Goal: Task Accomplishment & Management: Complete application form

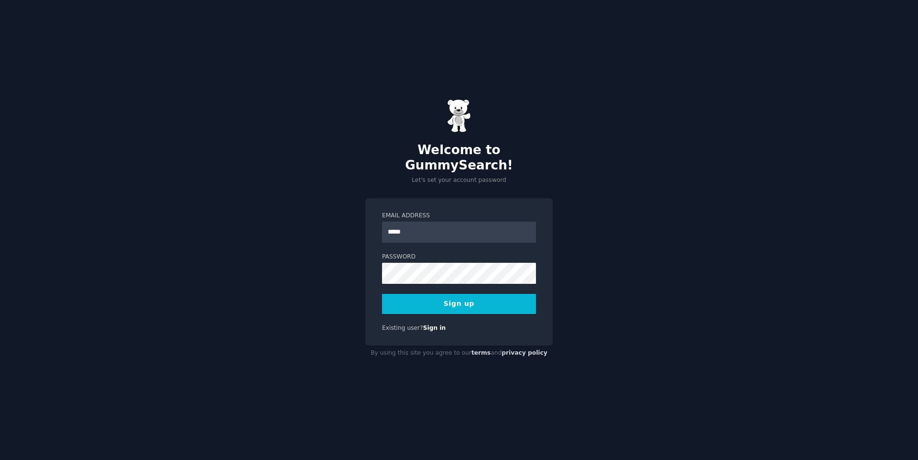
click at [493, 325] on div "Email Address ***** Password 8 or more characters Alphanumeric characters No co…" at bounding box center [458, 272] width 187 height 148
click at [430, 228] on input "*****" at bounding box center [459, 231] width 154 height 21
type input "**********"
click at [484, 302] on button "Sign up" at bounding box center [459, 304] width 154 height 20
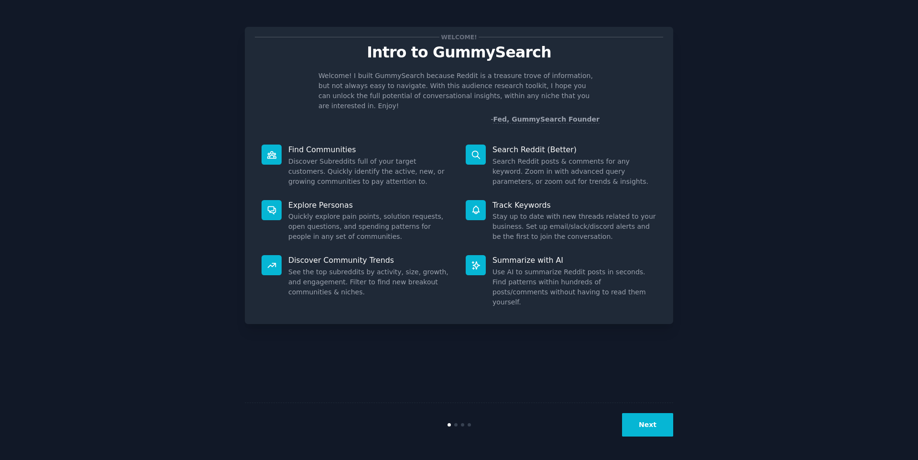
click at [641, 431] on button "Next" at bounding box center [647, 424] width 51 height 23
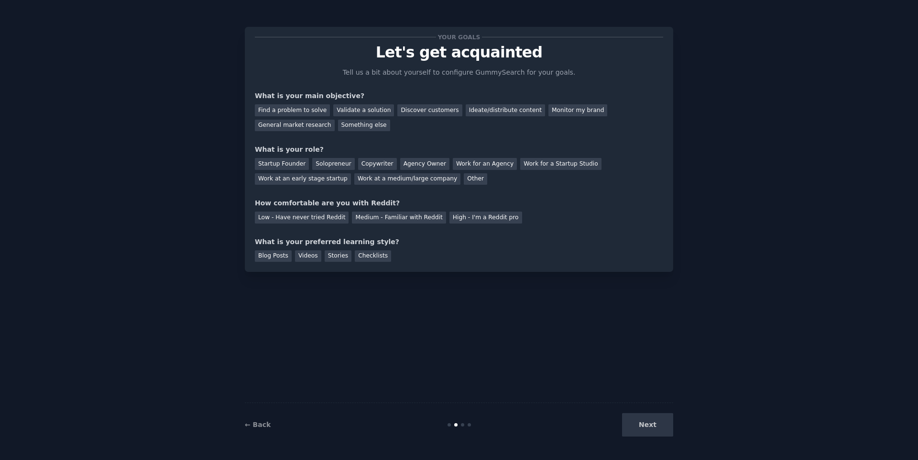
click at [649, 427] on div "Next" at bounding box center [601, 424] width 143 height 23
click at [299, 104] on div "Find a problem to solve" at bounding box center [292, 110] width 75 height 12
click at [288, 163] on div "Startup Founder" at bounding box center [282, 164] width 54 height 12
click at [315, 167] on div "Solopreneur" at bounding box center [333, 164] width 42 height 12
click at [270, 162] on div "Startup Founder" at bounding box center [282, 164] width 54 height 12
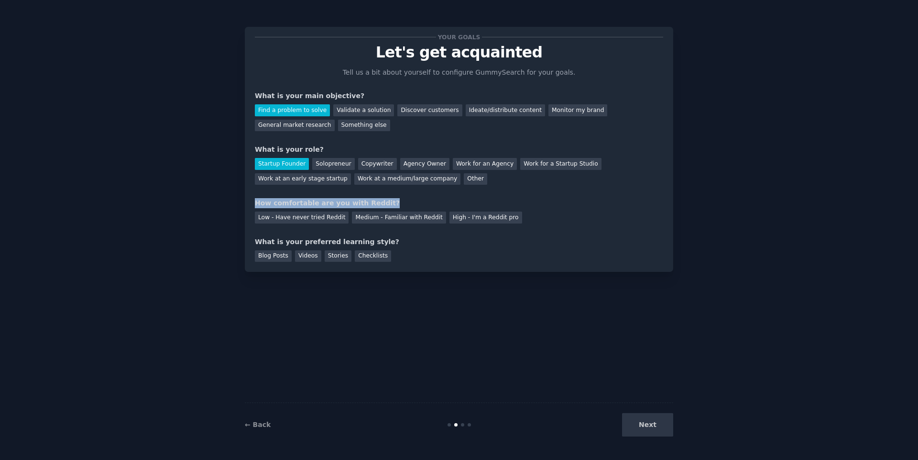
drag, startPoint x: 272, startPoint y: 204, endPoint x: 384, endPoint y: 202, distance: 111.5
click at [383, 202] on div "Your goals Let's get acquainted Tell us a bit about yourself to configure Gummy…" at bounding box center [459, 149] width 429 height 245
click at [389, 200] on div "How comfortable are you with Reddit?" at bounding box center [459, 203] width 408 height 10
click at [291, 220] on div "Low - Have never tried Reddit" at bounding box center [302, 217] width 94 height 12
click at [262, 258] on div "Blog Posts" at bounding box center [273, 256] width 37 height 12
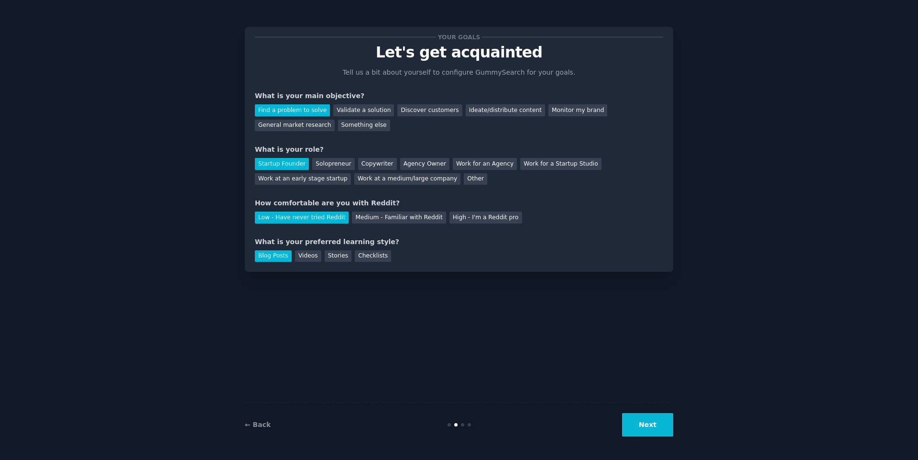
click at [645, 429] on button "Next" at bounding box center [647, 424] width 51 height 23
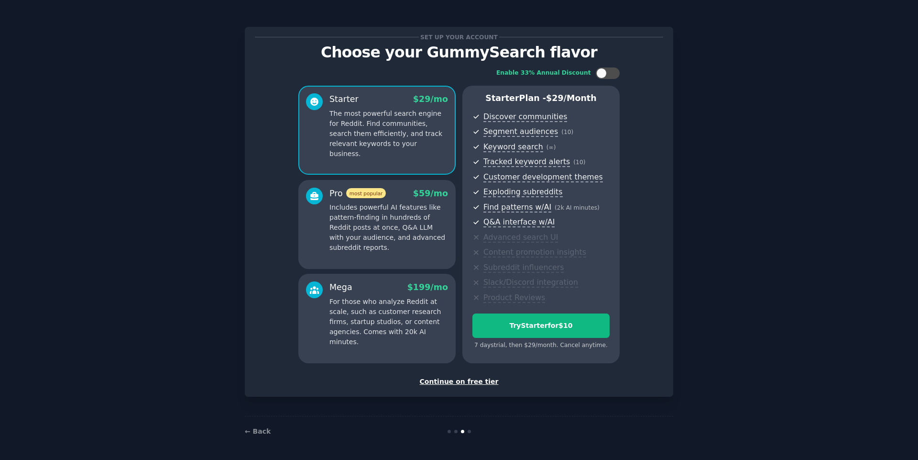
click at [448, 383] on div "Continue on free tier" at bounding box center [459, 381] width 408 height 10
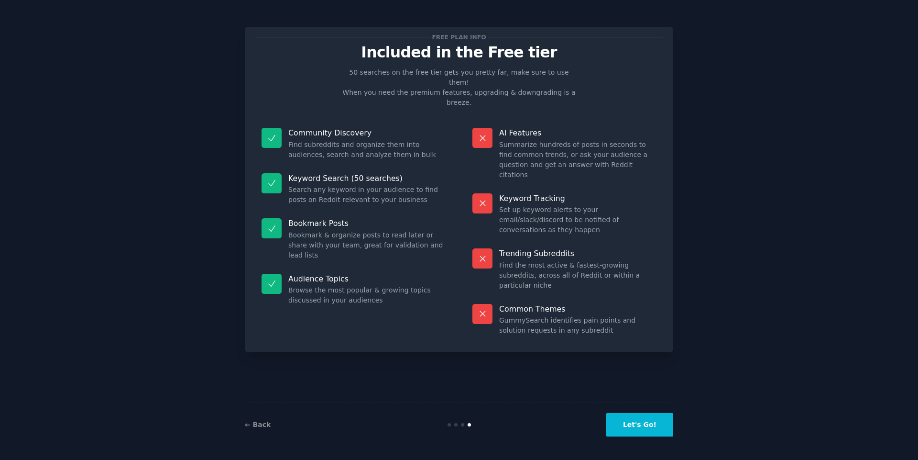
click at [635, 424] on button "Let's Go!" at bounding box center [639, 424] width 67 height 23
